Goal: Navigation & Orientation: Find specific page/section

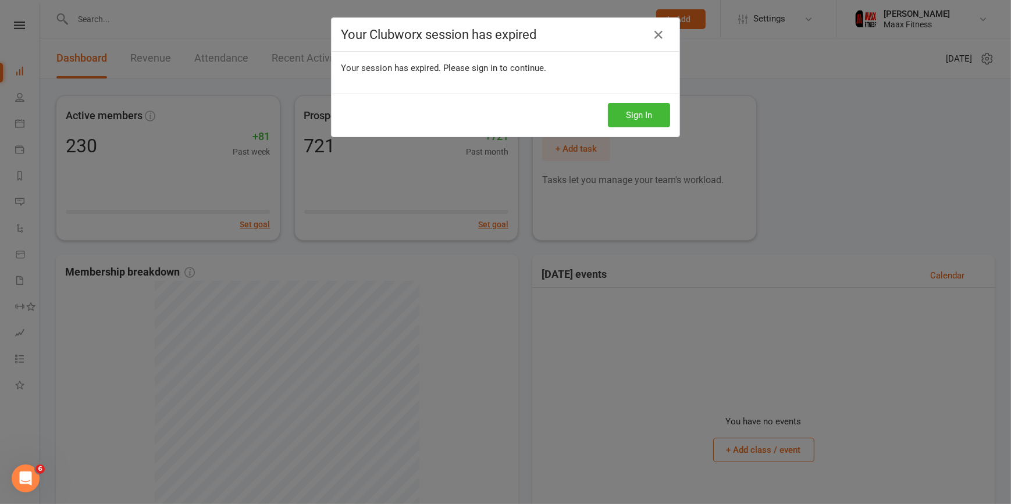
click at [768, 104] on div "Your Clubworx session has expired Your session has expired. Please sign in to c…" at bounding box center [505, 252] width 1011 height 504
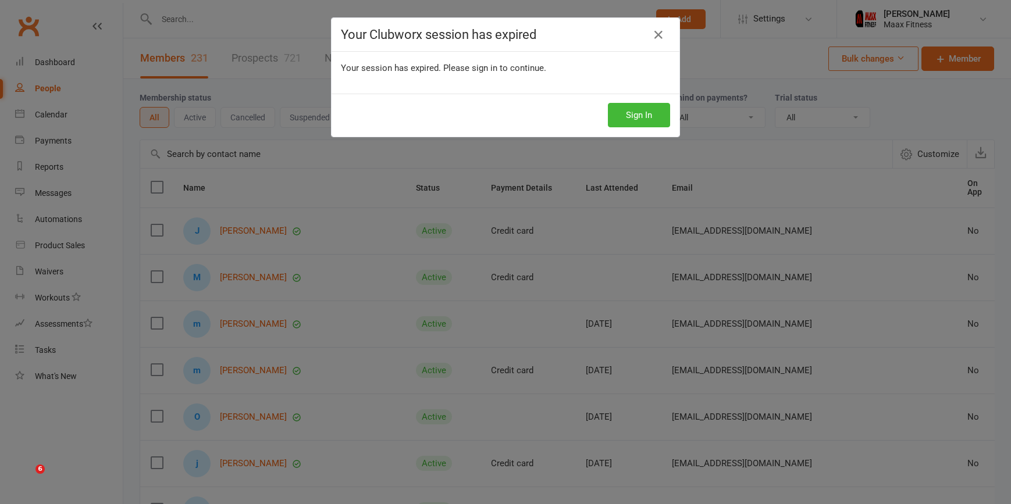
select select "100"
click at [653, 34] on icon at bounding box center [658, 35] width 14 height 14
click at [652, 33] on icon at bounding box center [658, 35] width 14 height 14
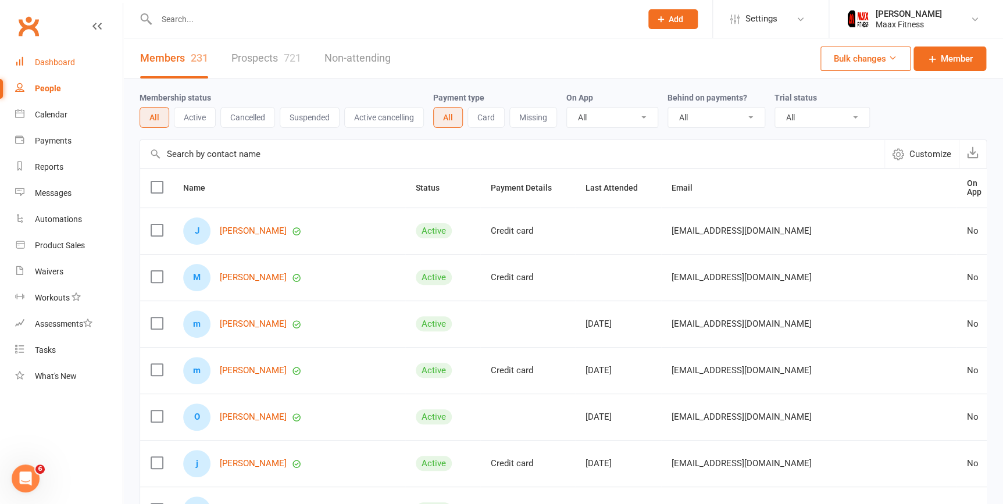
click at [69, 60] on div "Dashboard" at bounding box center [55, 62] width 40 height 9
